Goal: Task Accomplishment & Management: Use online tool/utility

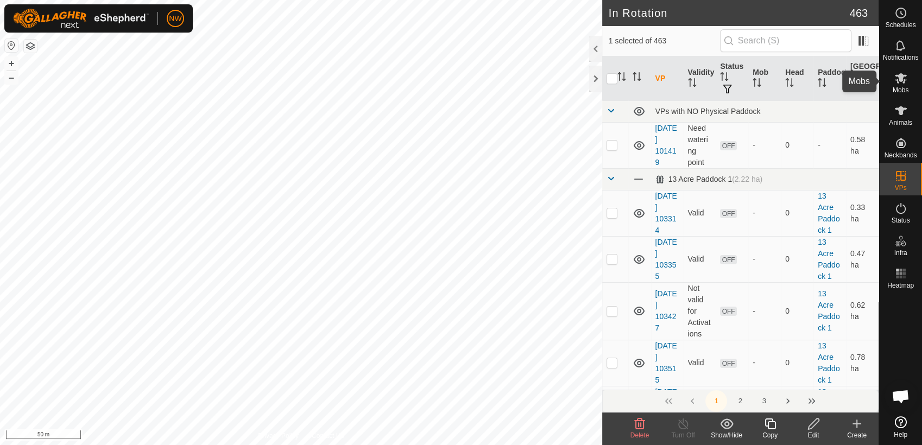
click at [907, 80] on es-mob-svg-icon at bounding box center [901, 77] width 20 height 17
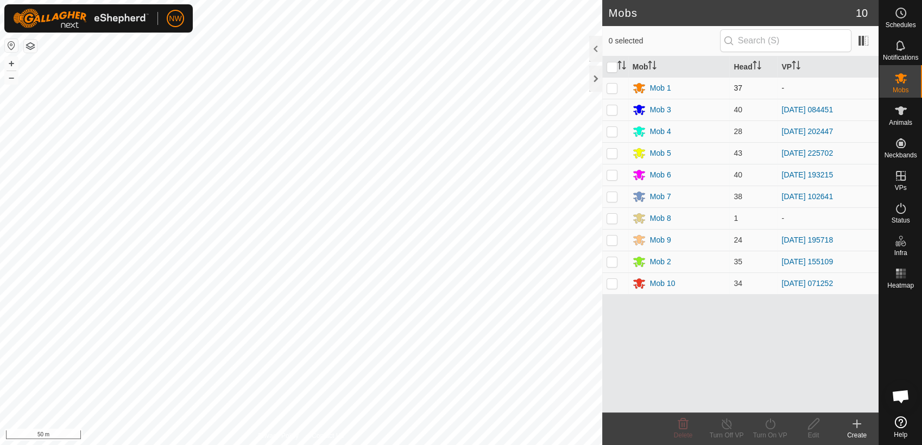
click at [616, 85] on p-checkbox at bounding box center [611, 88] width 11 height 9
checkbox input "true"
click at [772, 425] on icon at bounding box center [770, 423] width 14 height 13
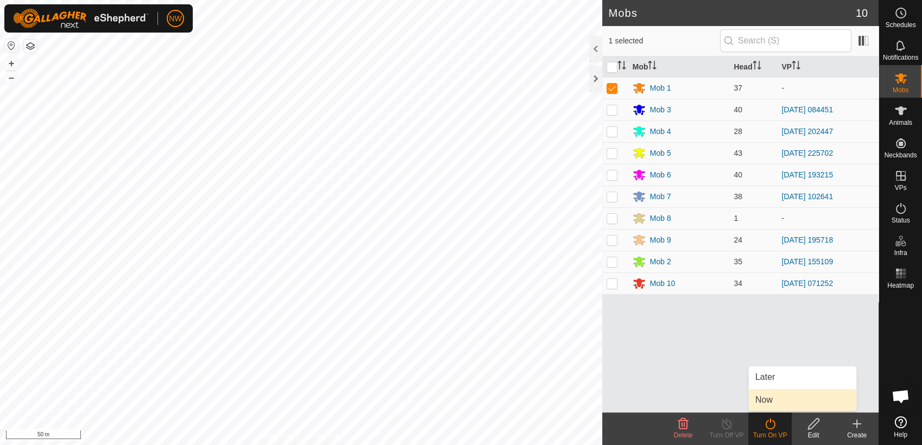
click at [765, 398] on link "Now" at bounding box center [802, 400] width 107 height 22
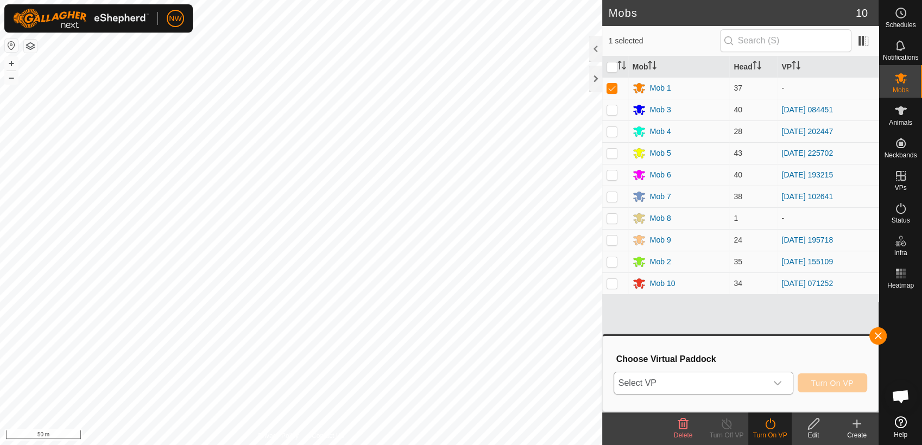
click at [781, 383] on icon "dropdown trigger" at bounding box center [778, 383] width 8 height 4
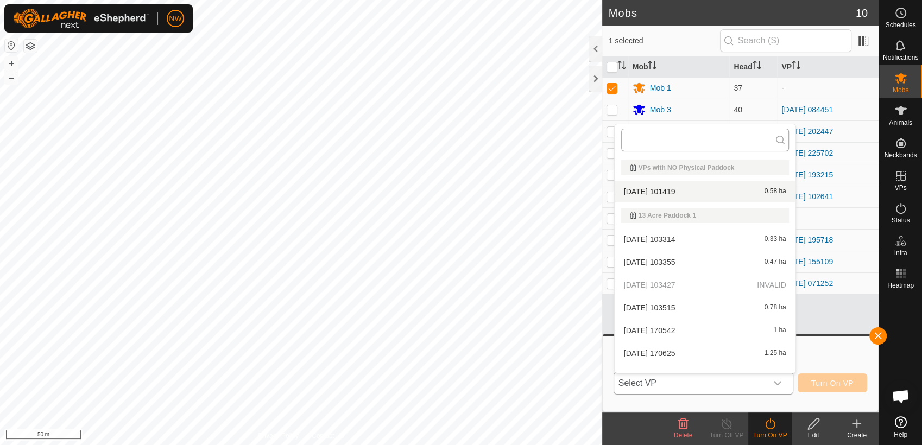
click at [649, 140] on input "text" at bounding box center [705, 140] width 168 height 23
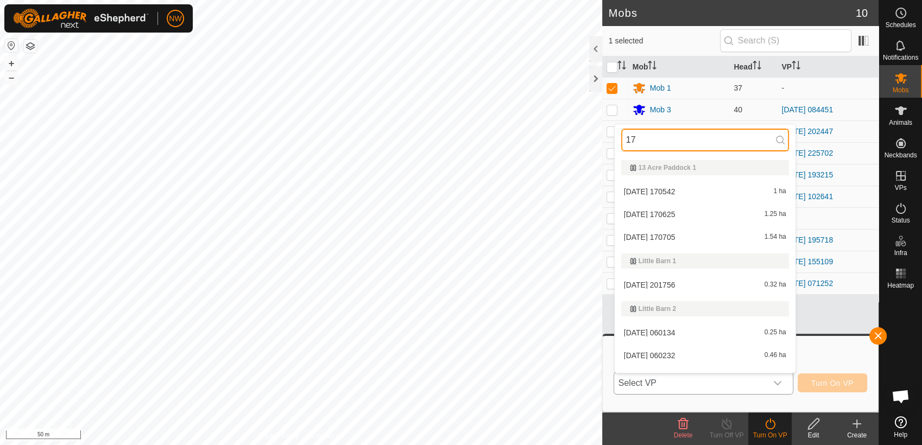
click at [646, 139] on input "17" at bounding box center [705, 140] width 168 height 23
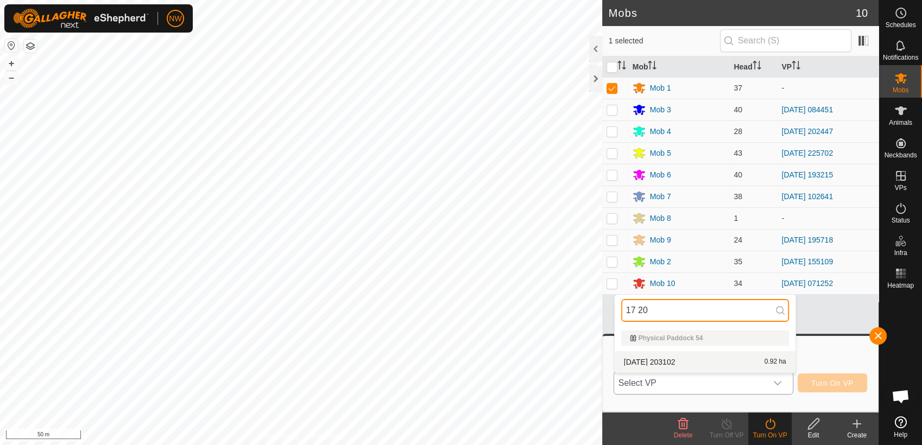
type input "17 20"
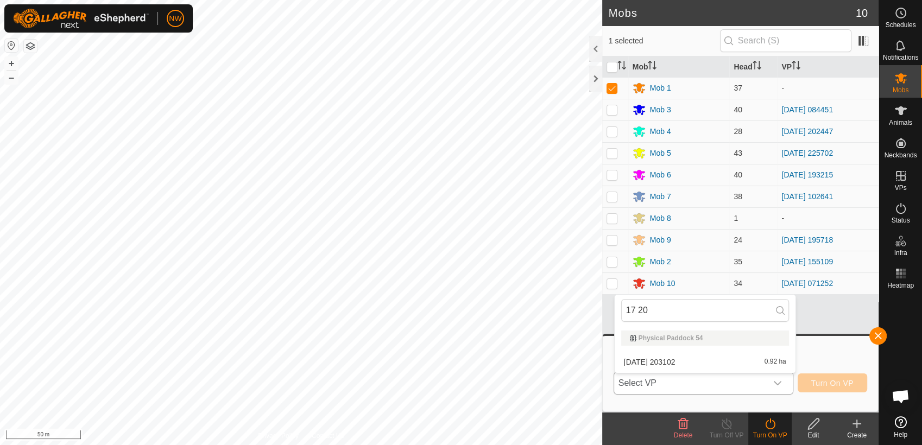
click at [678, 358] on li "[DATE] 203102 0.92 ha" at bounding box center [705, 362] width 181 height 22
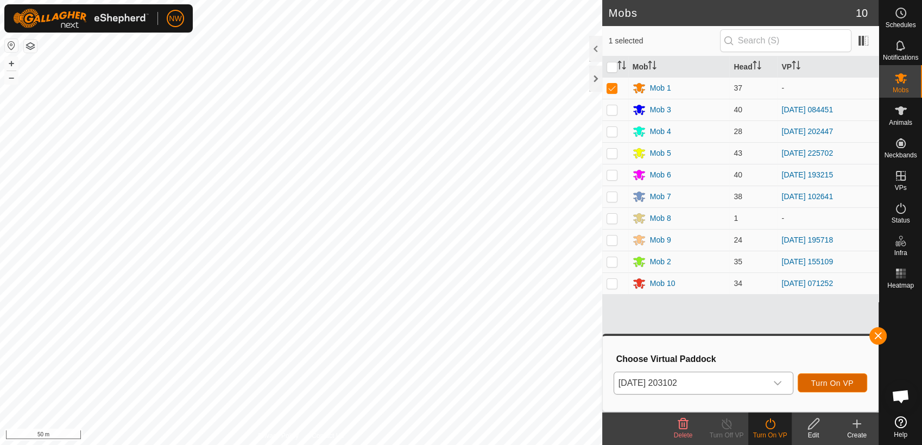
click at [824, 380] on span "Turn On VP" at bounding box center [832, 383] width 42 height 9
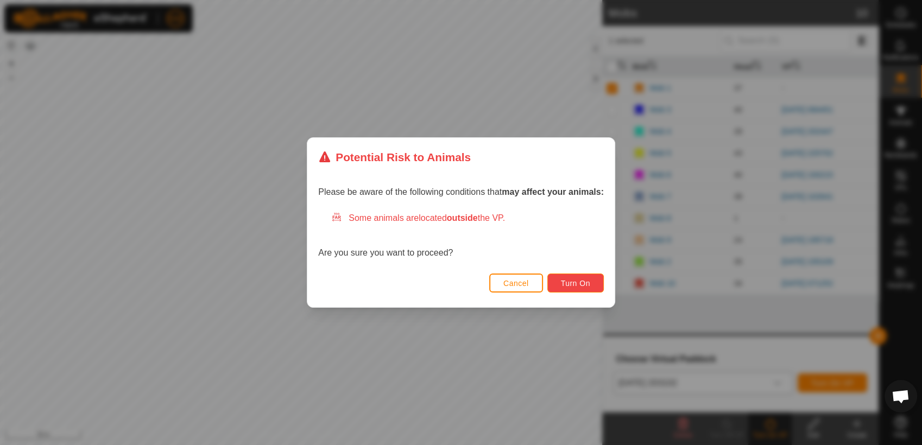
click at [569, 282] on span "Turn On" at bounding box center [575, 283] width 29 height 9
